Goal: Entertainment & Leisure: Consume media (video, audio)

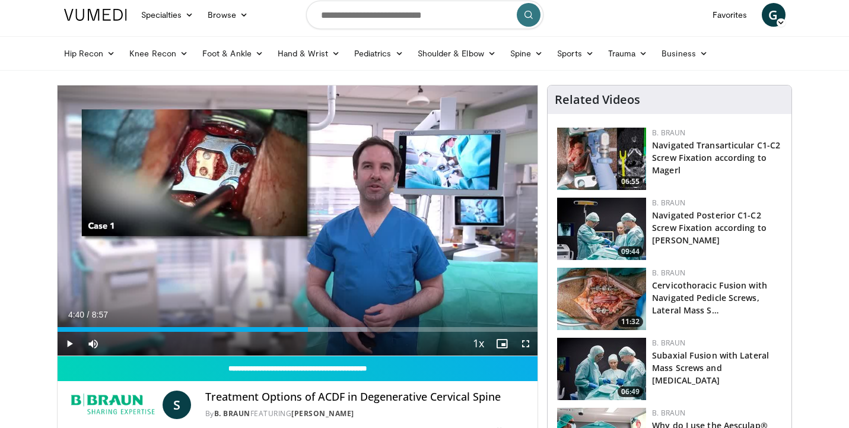
scroll to position [36, 0]
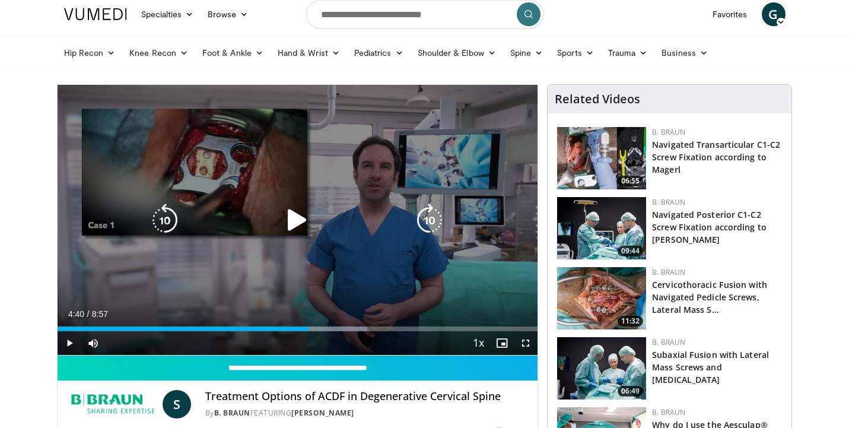
click at [452, 179] on div "10 seconds Tap to unmute" at bounding box center [298, 220] width 481 height 270
click at [335, 285] on div "10 seconds Tap to unmute" at bounding box center [298, 220] width 481 height 270
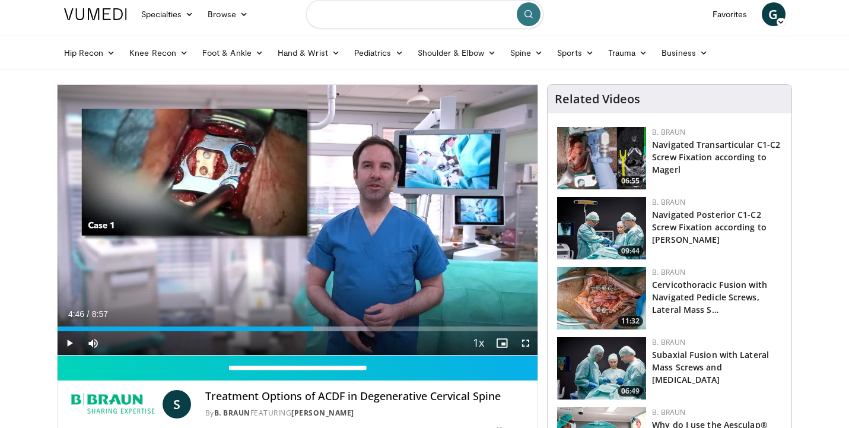
click at [434, 10] on input "Search topics, interventions" at bounding box center [424, 14] width 237 height 28
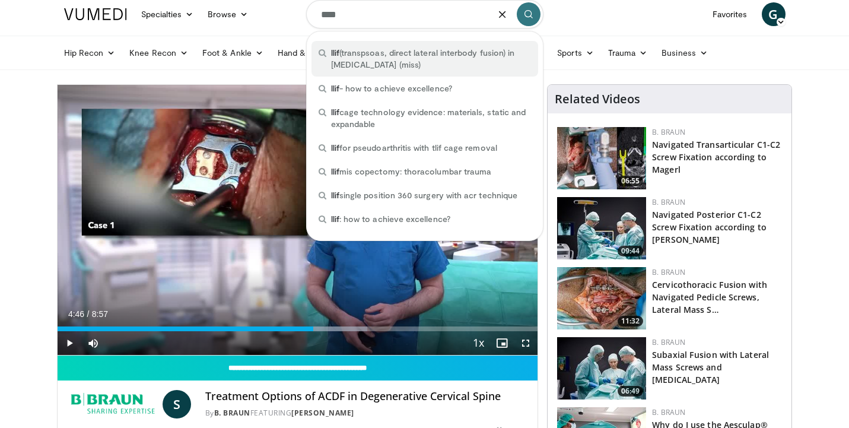
click at [447, 55] on span "llif (transpsoas, direct lateral interbody fusion) in minimally invasive spine …" at bounding box center [431, 59] width 200 height 24
type input "**********"
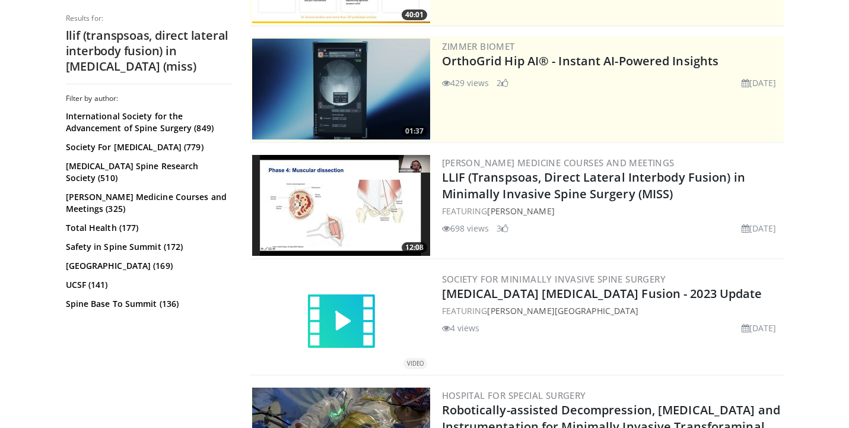
scroll to position [241, 0]
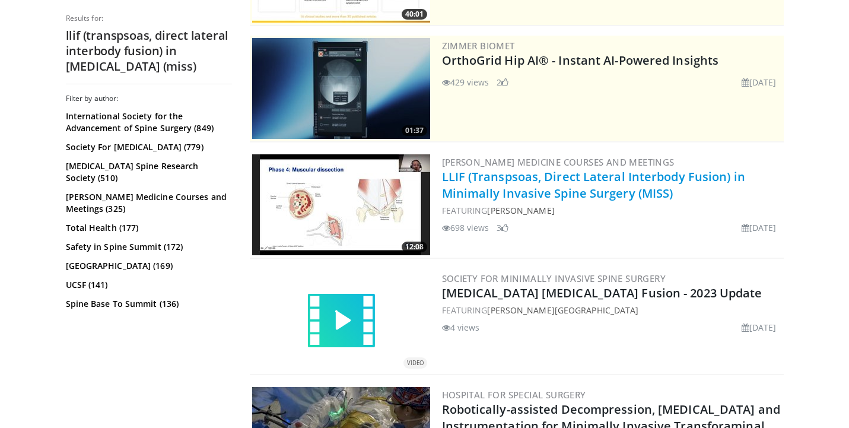
click at [561, 187] on link "LLIF (Transpsoas, Direct Lateral Interbody Fusion) in Minimally Invasive Spine …" at bounding box center [593, 185] width 303 height 33
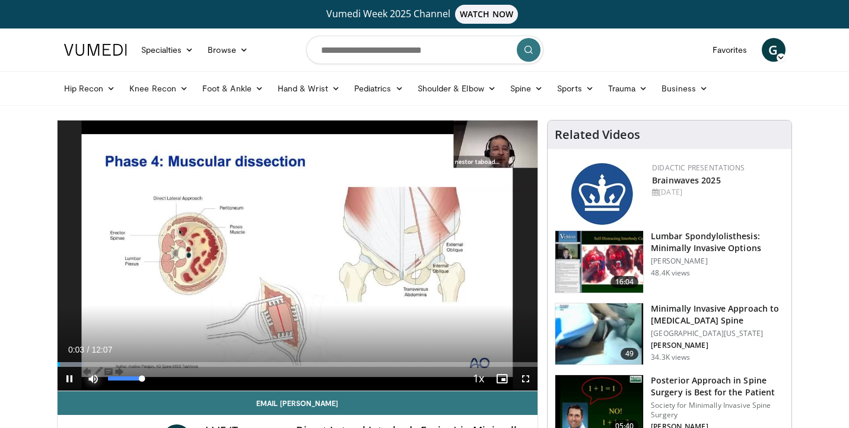
click at [96, 377] on span "Video Player" at bounding box center [93, 379] width 24 height 24
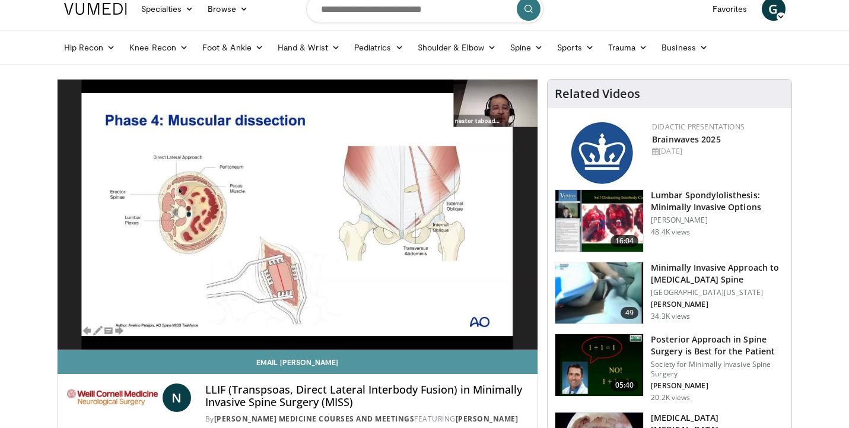
scroll to position [47, 0]
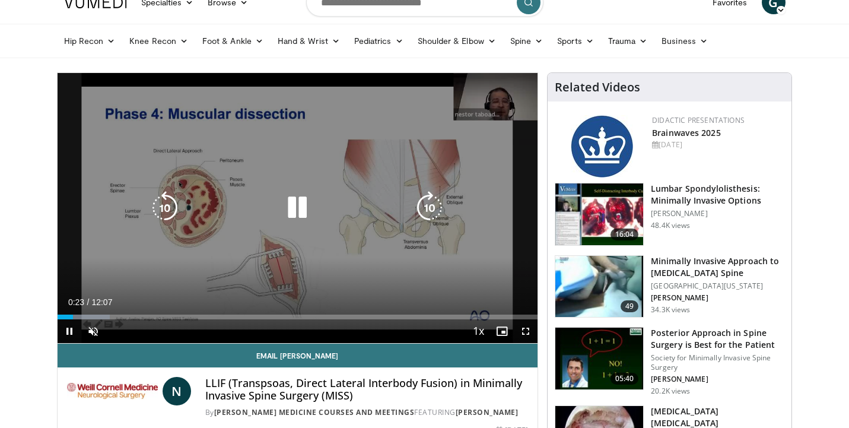
click at [336, 161] on div "10 seconds Tap to unmute" at bounding box center [298, 208] width 481 height 270
click at [345, 151] on div "10 seconds Tap to unmute" at bounding box center [298, 208] width 481 height 270
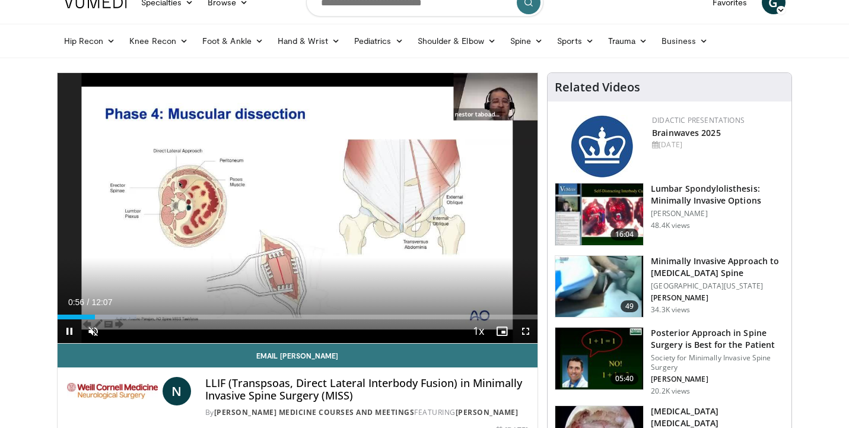
click at [124, 344] on span "« − + » ×" at bounding box center [116, 348] width 80 height 9
click at [123, 343] on button "+" at bounding box center [116, 349] width 14 height 12
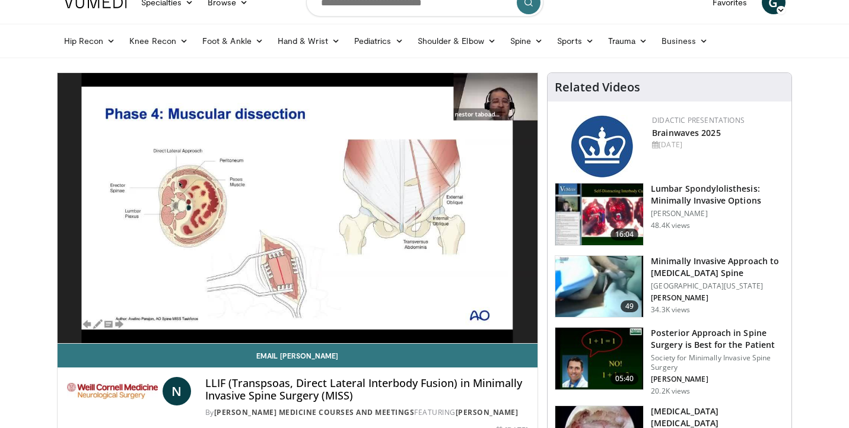
click at [123, 343] on button "+" at bounding box center [116, 349] width 14 height 12
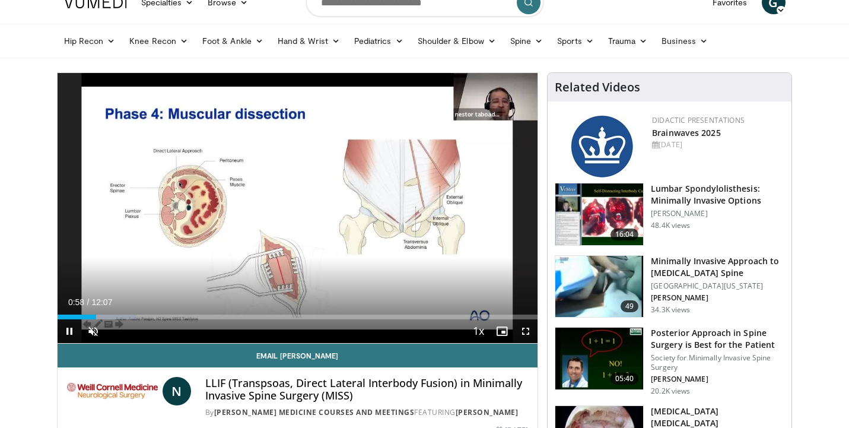
click at [123, 343] on button "+" at bounding box center [116, 349] width 14 height 12
click at [96, 333] on span "Video Player" at bounding box center [93, 331] width 24 height 24
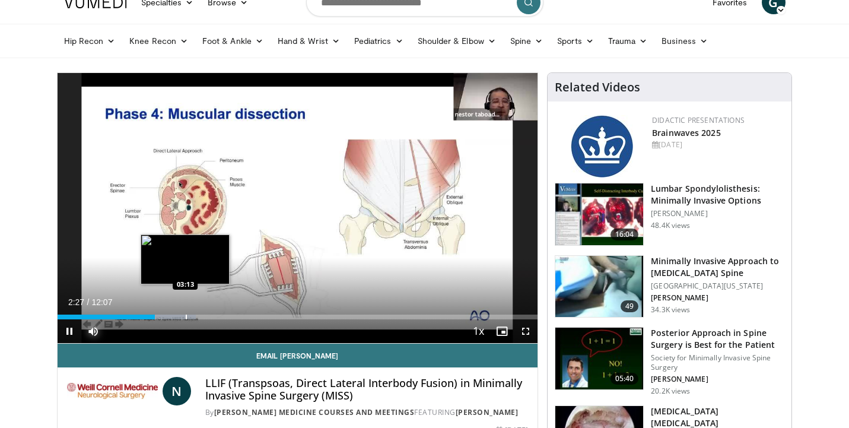
click at [185, 314] on div "Loaded : 28.84% 02:28 03:13" at bounding box center [298, 313] width 481 height 11
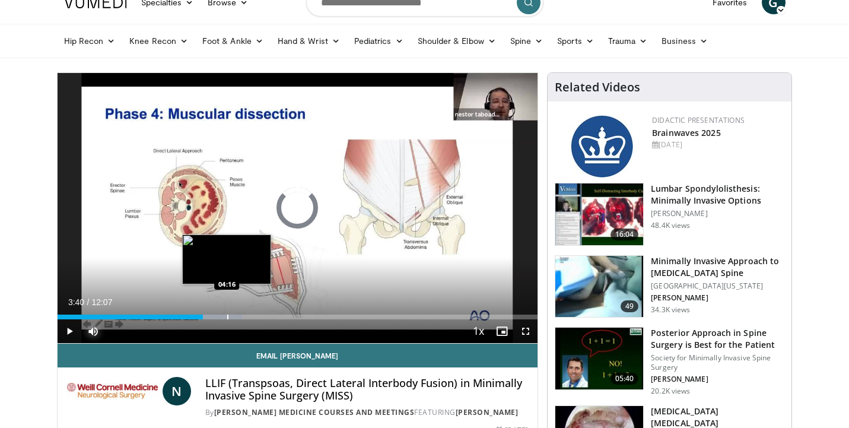
click at [227, 316] on div "Progress Bar" at bounding box center [227, 316] width 1 height 5
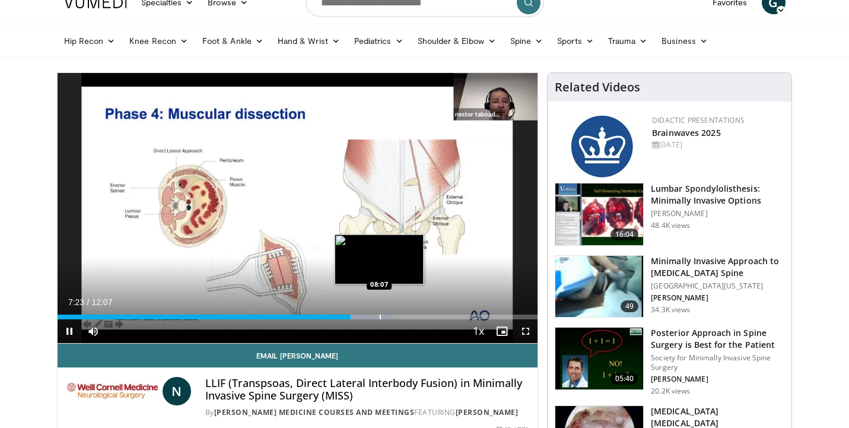
click at [379, 317] on video-js "**********" at bounding box center [298, 208] width 481 height 271
click at [374, 316] on div "Progress Bar" at bounding box center [374, 316] width 1 height 5
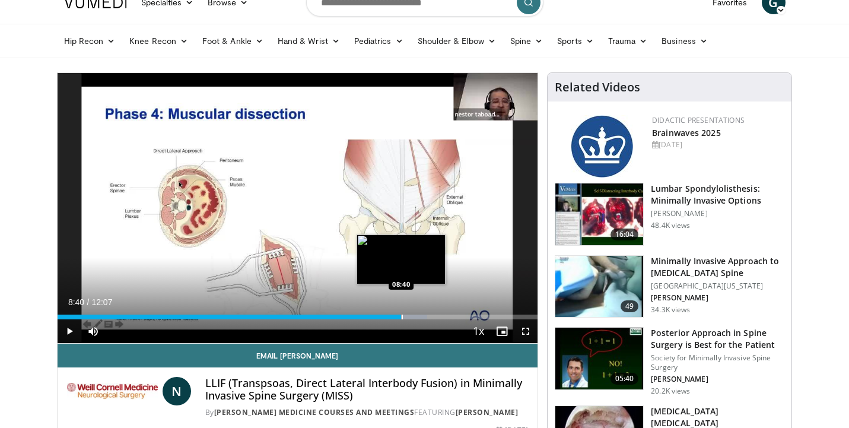
click at [401, 313] on div "Loaded : 77.03% 08:20 08:40" at bounding box center [298, 313] width 481 height 11
click at [407, 319] on div "Progress Bar" at bounding box center [407, 316] width 1 height 5
click at [409, 319] on div "Progress Bar" at bounding box center [409, 316] width 1 height 5
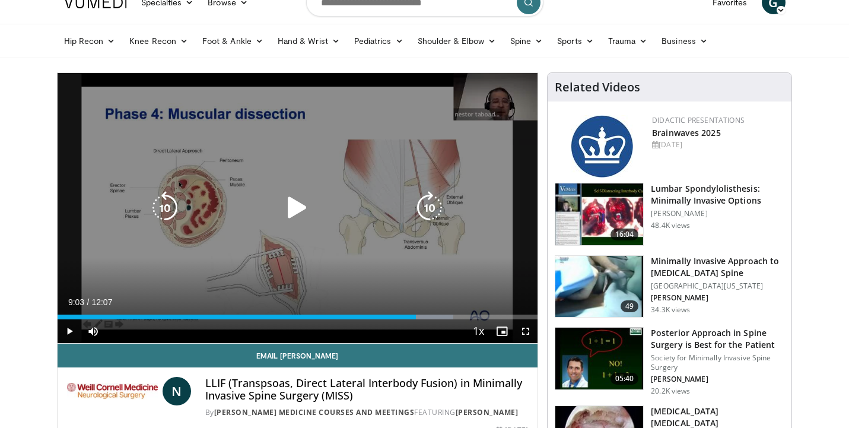
click at [416, 317] on div "Loaded : 82.40% 09:03 09:00" at bounding box center [298, 316] width 481 height 5
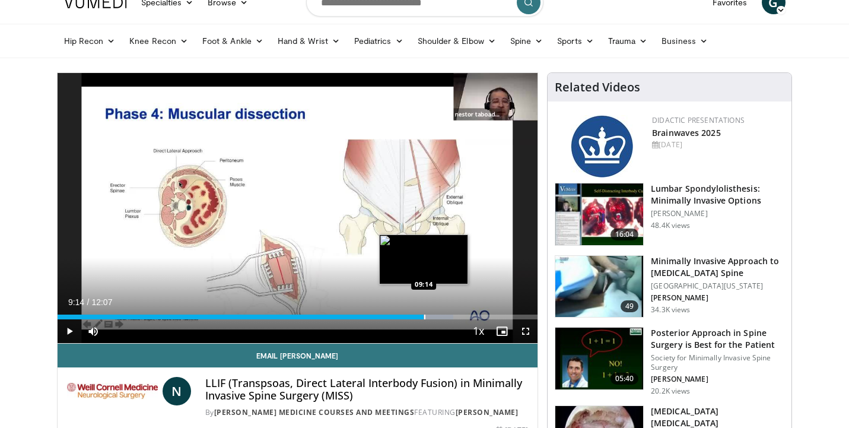
click at [424, 314] on div "Progress Bar" at bounding box center [424, 316] width 1 height 5
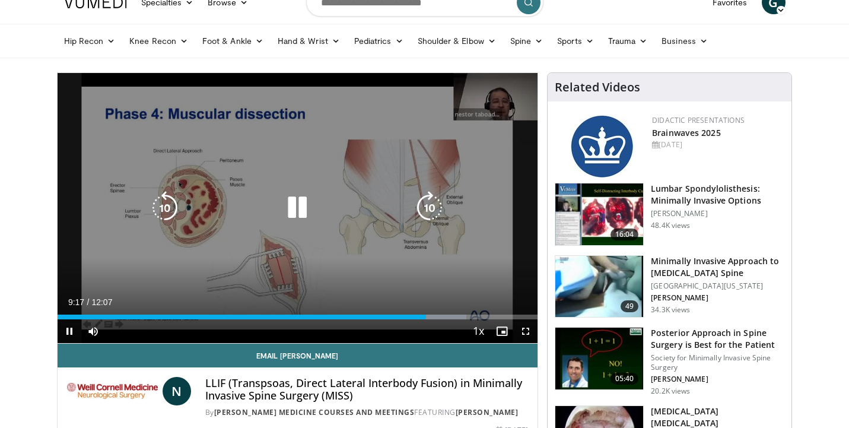
click at [439, 238] on div "10 seconds Tap to unmute" at bounding box center [298, 208] width 481 height 270
